Goal: Find specific page/section: Find specific page/section

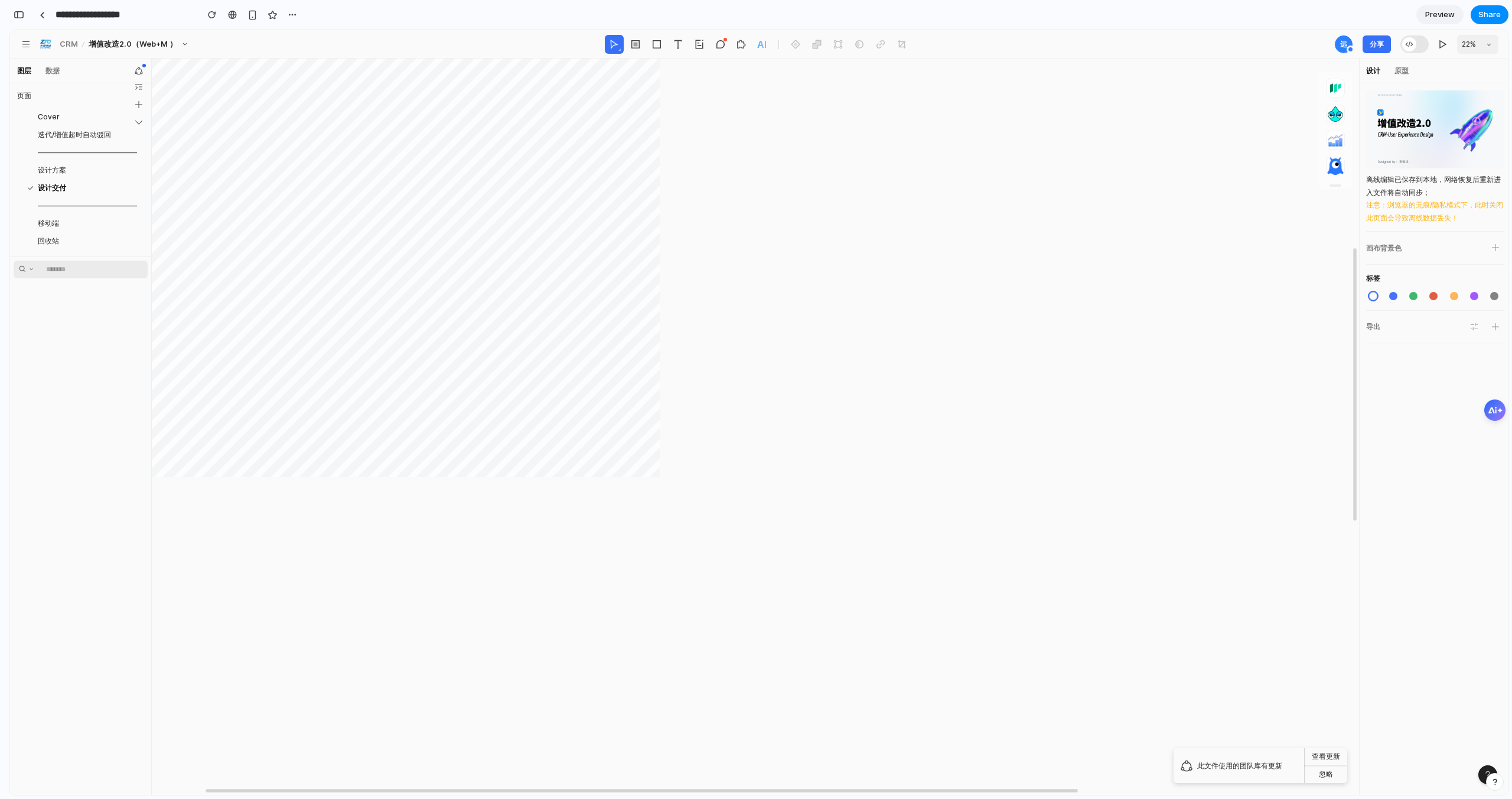
scroll to position [548, 0]
click at [76, 138] on span "迭代/增值超时自动驳回" at bounding box center [76, 134] width 76 height 10
click at [59, 168] on span "设计方案" at bounding box center [54, 169] width 32 height 10
click at [60, 166] on span "设计方案" at bounding box center [54, 169] width 32 height 10
click at [75, 132] on span "迭代/增值超时自动驳回" at bounding box center [76, 134] width 76 height 10
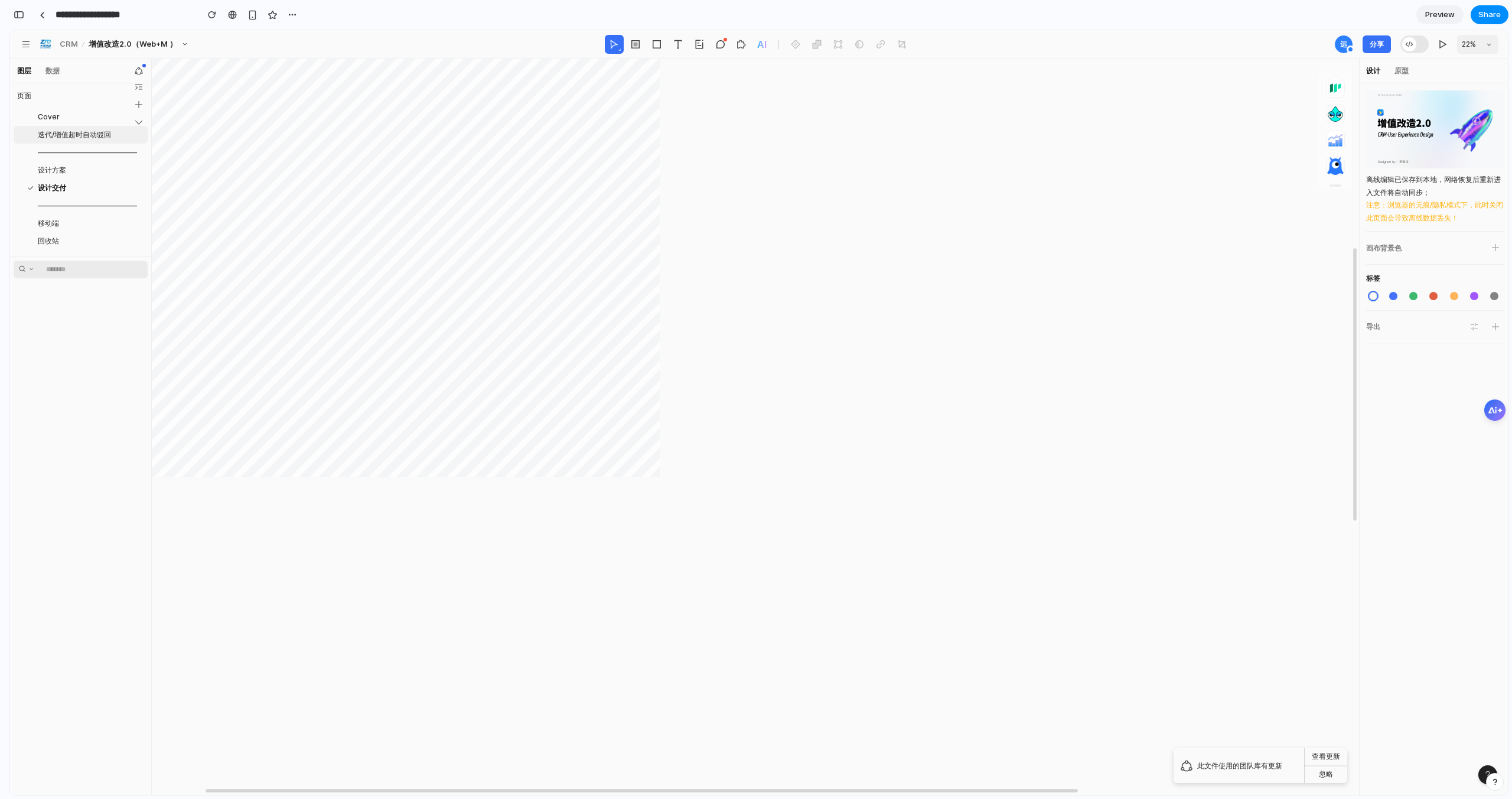
click at [76, 133] on span "迭代/增值超时自动驳回" at bounding box center [76, 134] width 76 height 10
click at [74, 163] on div "设计方案" at bounding box center [80, 170] width 134 height 17
click at [74, 159] on div "——————————————" at bounding box center [80, 152] width 134 height 17
click at [67, 171] on span "设计方案" at bounding box center [54, 169] width 32 height 10
click at [63, 149] on span "——————————————" at bounding box center [89, 152] width 102 height 10
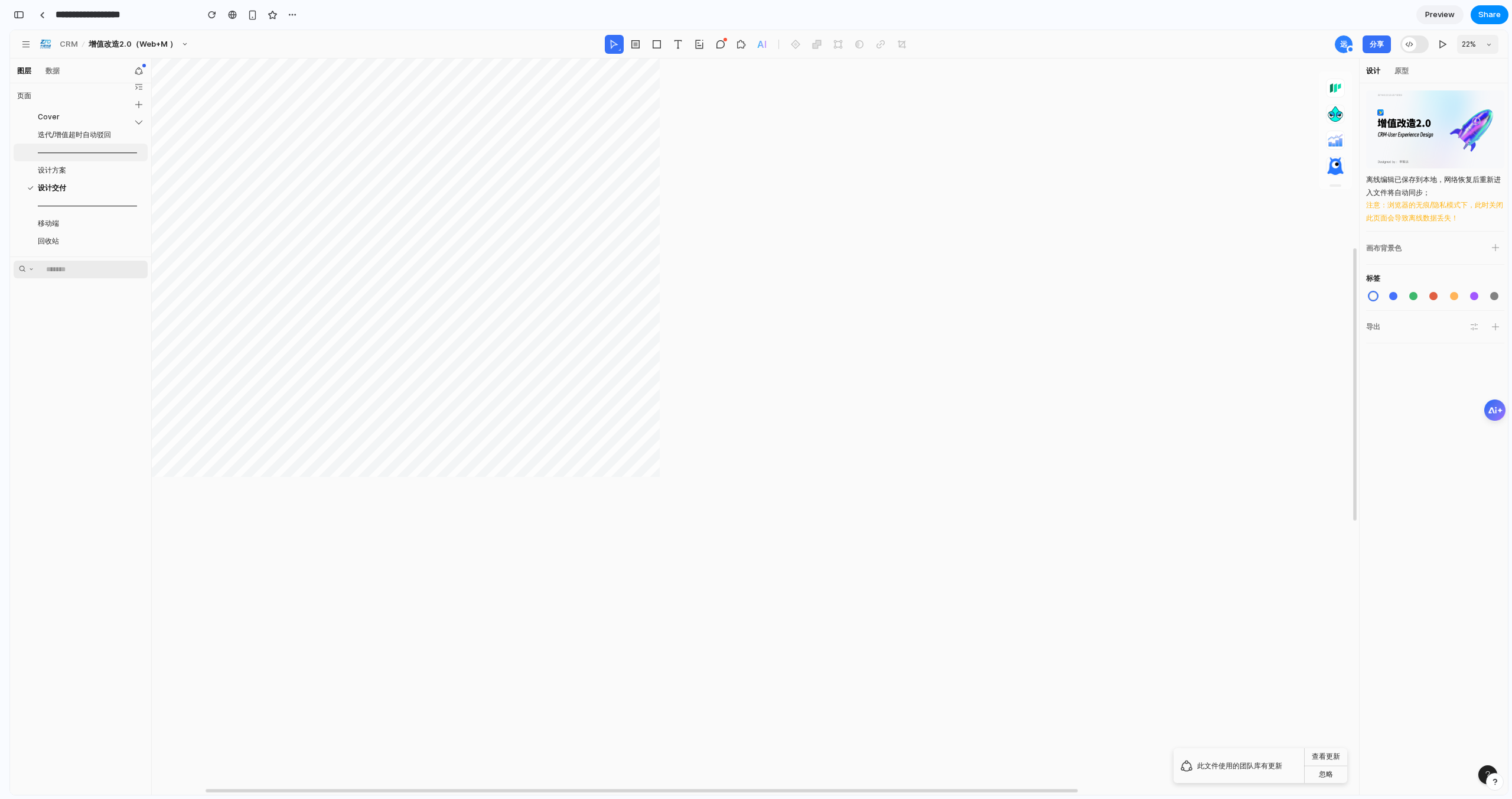
click at [63, 151] on span "——————————————" at bounding box center [89, 152] width 102 height 10
click at [57, 131] on span "迭代/增值超时自动驳回" at bounding box center [76, 134] width 76 height 10
click at [53, 119] on span "Cover" at bounding box center [50, 117] width 25 height 10
